Goal: Information Seeking & Learning: Stay updated

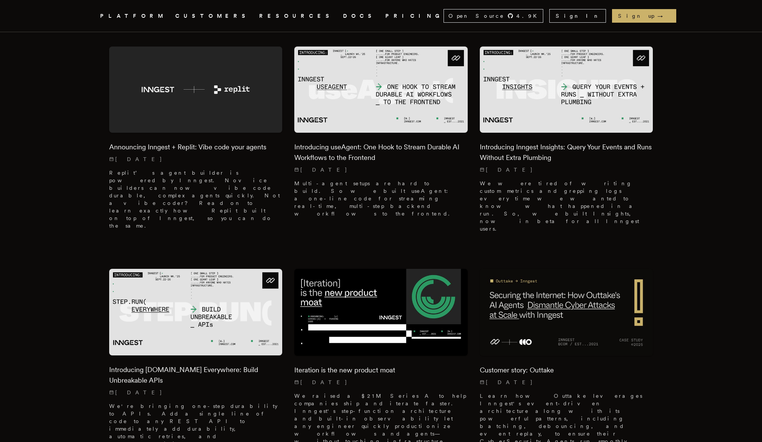
scroll to position [237, 0]
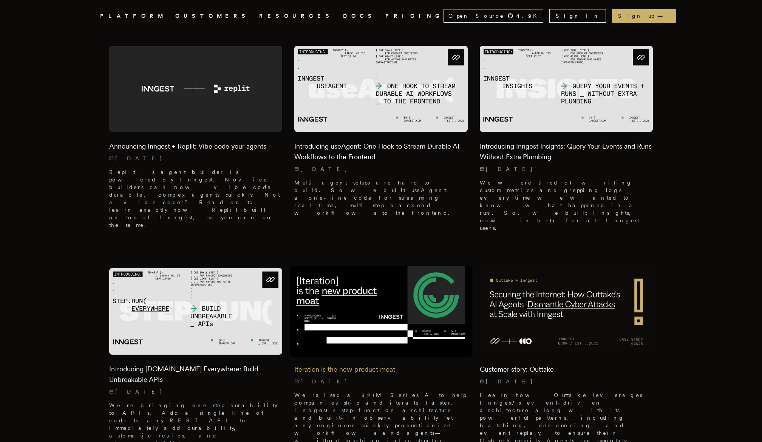
click at [350, 355] on div "Iteration is the new product moat 9/16/2025 We raised a $21M Series A to help c…" at bounding box center [380, 402] width 173 height 95
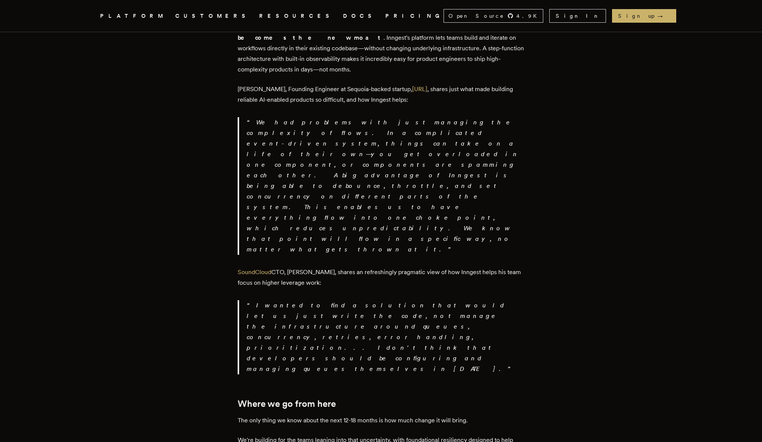
scroll to position [1333, 0]
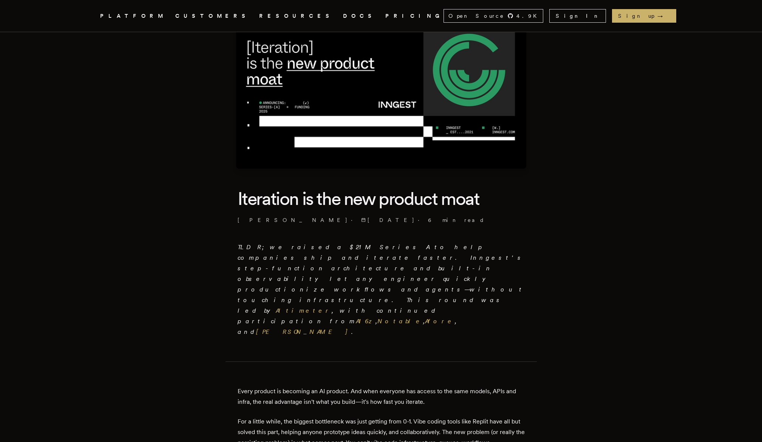
scroll to position [0, 0]
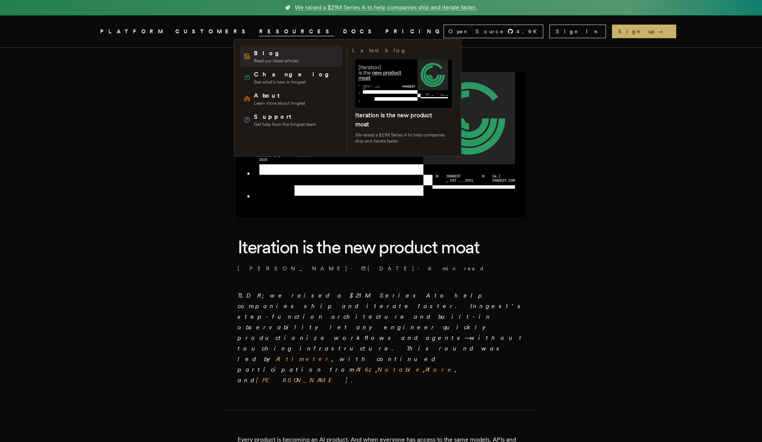
click at [256, 50] on span "Blog" at bounding box center [276, 53] width 45 height 9
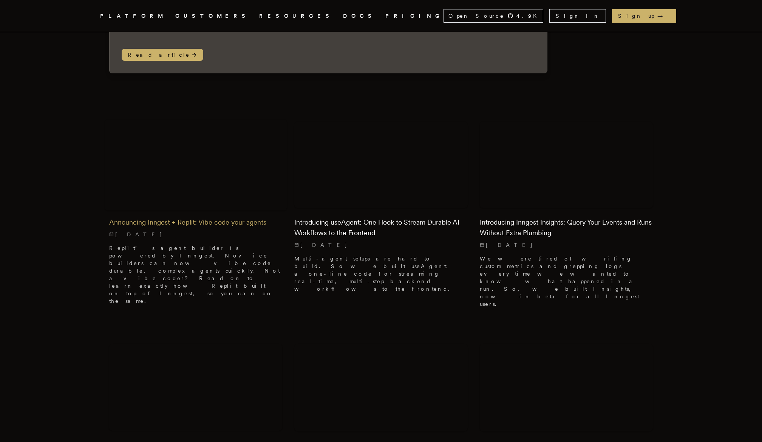
scroll to position [164, 0]
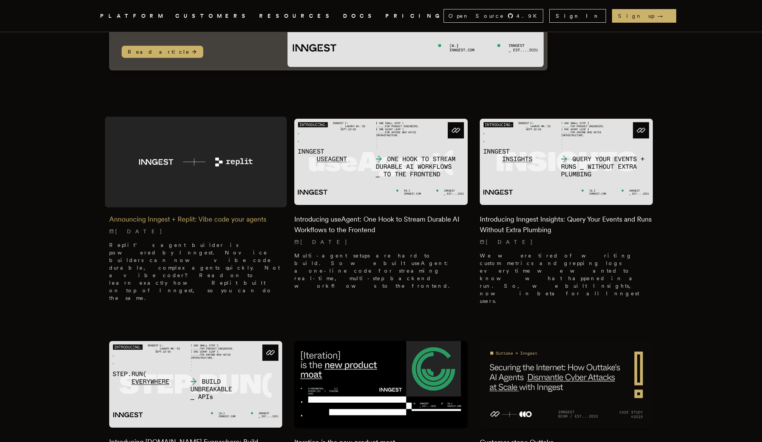
click at [240, 341] on img at bounding box center [195, 384] width 173 height 87
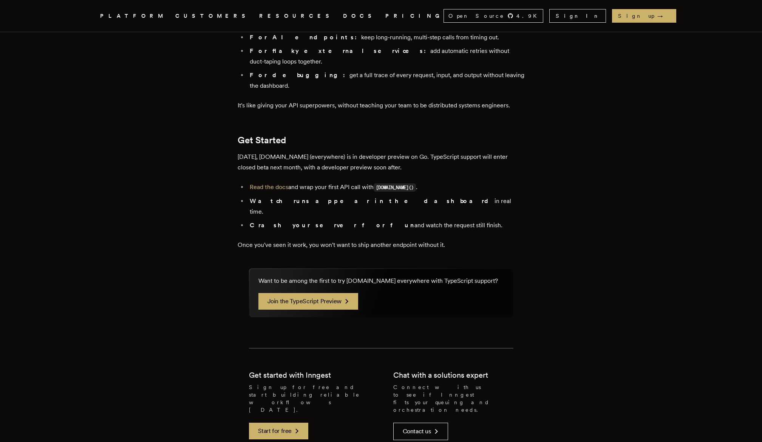
scroll to position [1294, 0]
click at [303, 293] on link "Join the TypeScript Preview" at bounding box center [309, 301] width 100 height 17
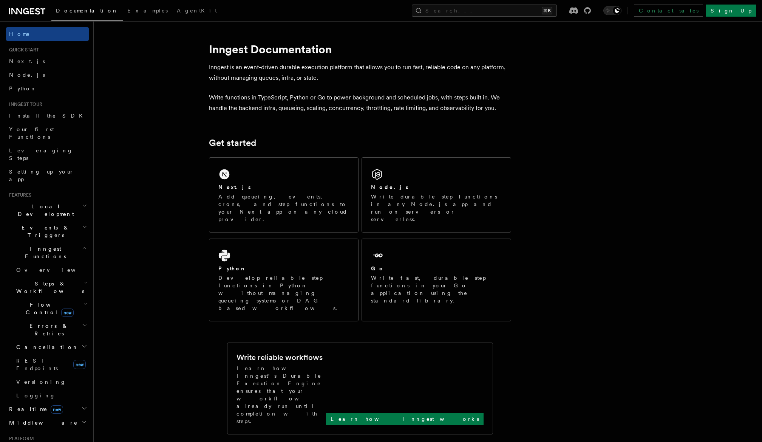
click at [39, 15] on icon at bounding box center [27, 11] width 36 height 9
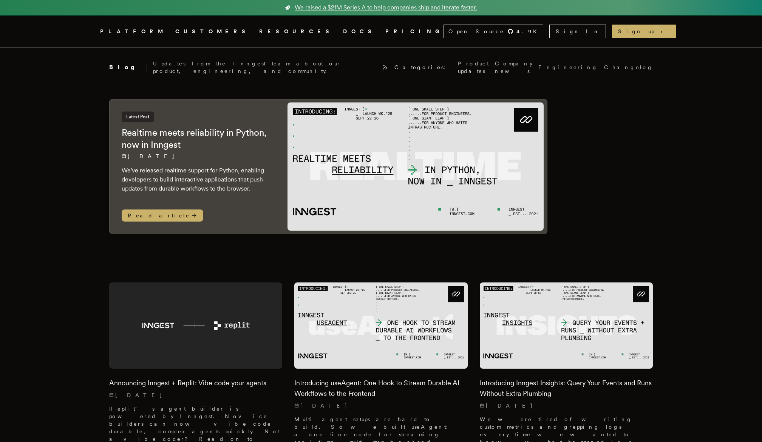
click at [258, 36] on nav "Inngest .cls-1 { fill: #FAFAF9; } PLATFORM CUSTOMERS RESOURCES DOCS PRICING Ope…" at bounding box center [381, 31] width 605 height 32
click at [259, 34] on span "RESOURCES" at bounding box center [296, 31] width 75 height 9
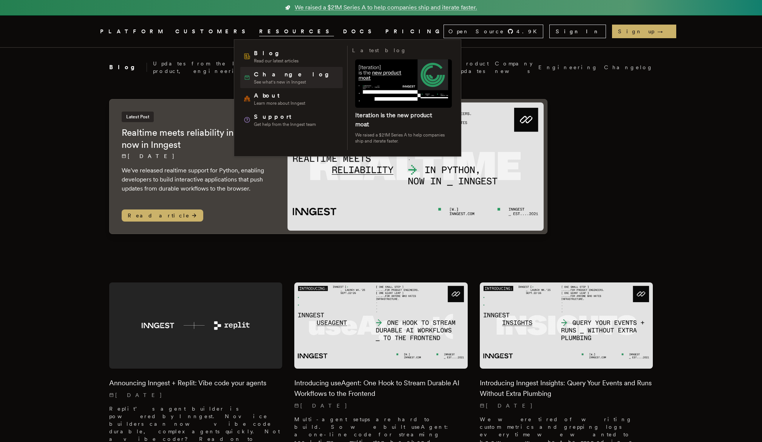
click at [259, 73] on span "Changelog" at bounding box center [294, 74] width 81 height 9
